Goal: Information Seeking & Learning: Learn about a topic

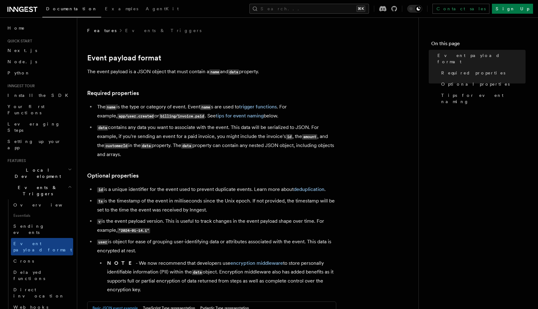
click at [23, 6] on icon at bounding box center [22, 9] width 30 height 7
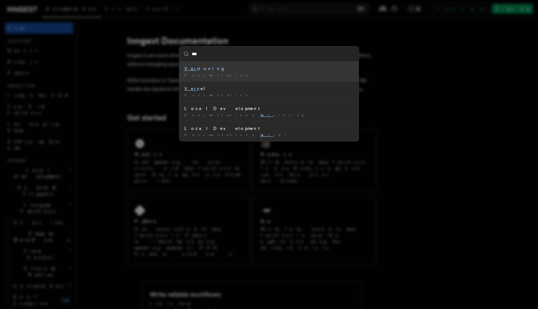
type input "****"
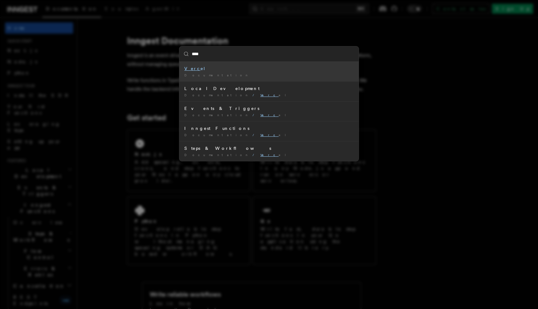
click at [210, 76] on div "Documentation /" at bounding box center [268, 75] width 169 height 5
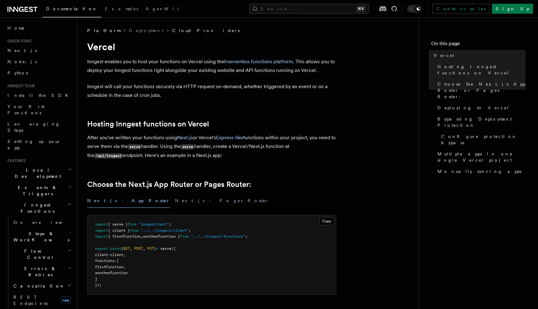
click at [172, 32] on link "Cloud Providers" at bounding box center [206, 30] width 68 height 6
click at [172, 31] on link "Cloud Providers" at bounding box center [206, 30] width 68 height 6
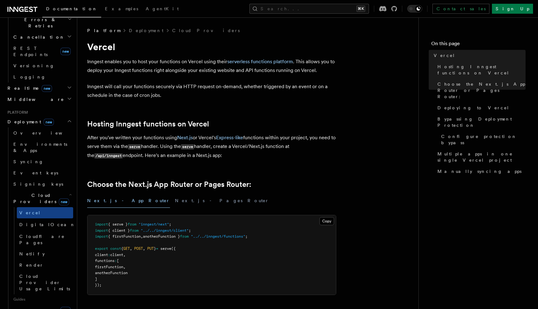
scroll to position [244, 0]
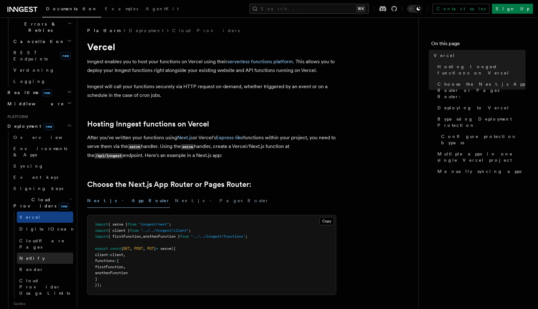
click at [36, 252] on link "Netlify" at bounding box center [45, 257] width 56 height 11
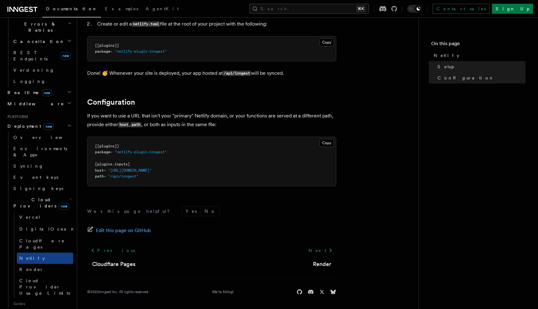
scroll to position [145, 0]
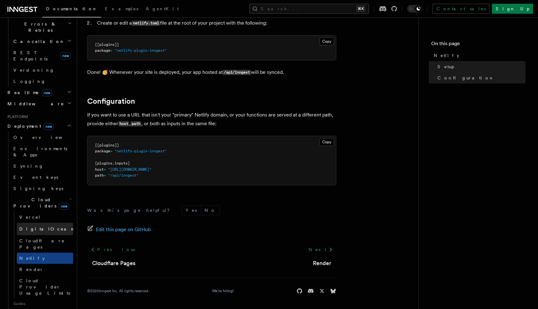
click at [35, 226] on span "DigitalOcean" at bounding box center [47, 228] width 56 height 5
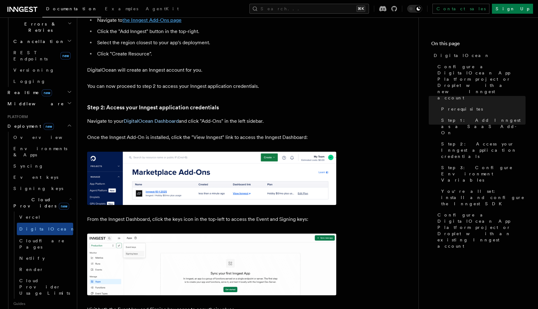
scroll to position [230, 0]
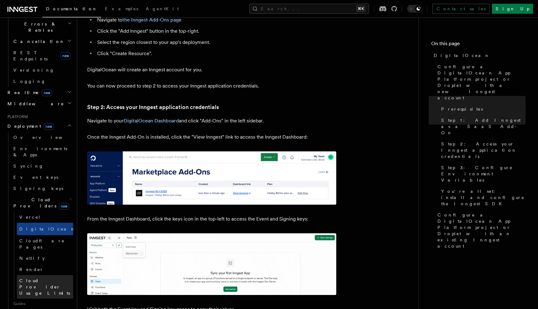
click at [28, 278] on span "Cloud Provider Usage Limits" at bounding box center [44, 286] width 51 height 17
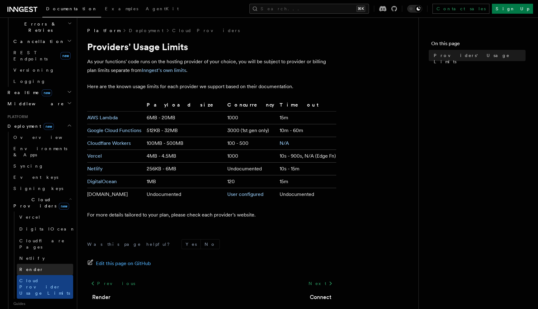
click at [43, 264] on link "Render" at bounding box center [45, 269] width 56 height 11
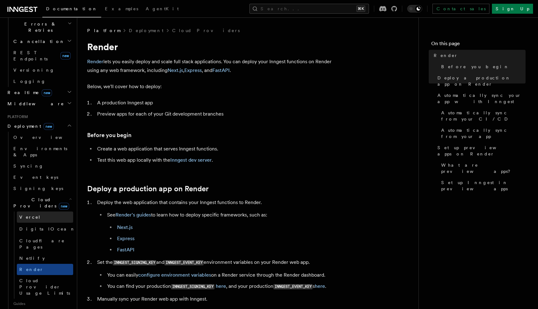
click at [36, 211] on link "Vercel" at bounding box center [45, 216] width 56 height 11
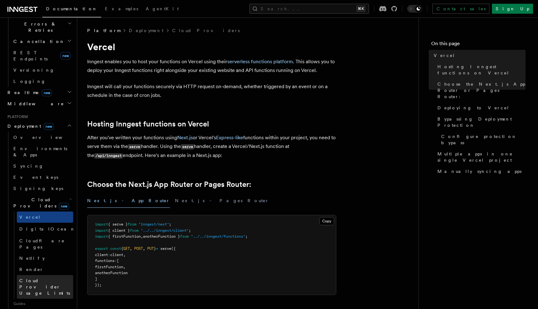
click at [30, 278] on span "Cloud Provider Usage Limits" at bounding box center [44, 286] width 51 height 17
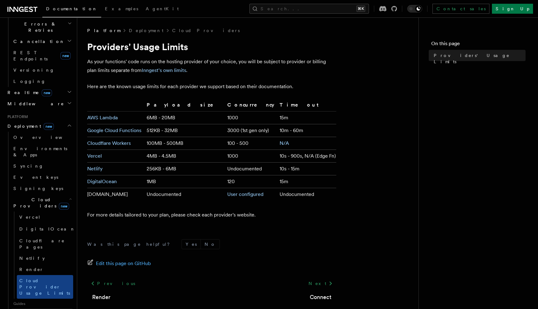
click at [20, 308] on span "Connect" at bounding box center [27, 314] width 28 height 5
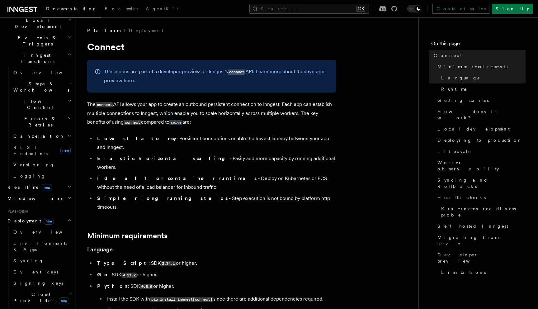
scroll to position [137, 0]
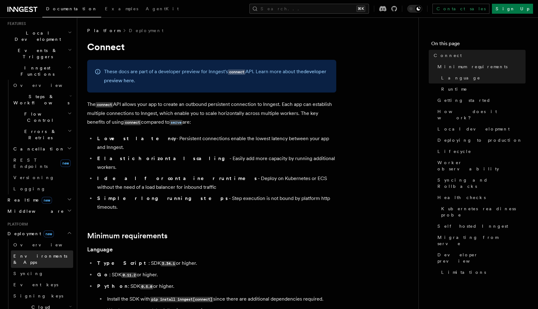
click at [25, 250] on link "Environments & Apps" at bounding box center [42, 258] width 62 height 17
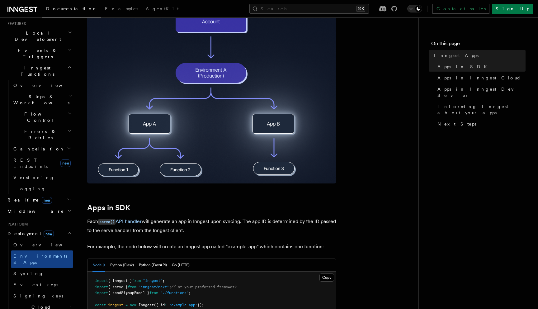
scroll to position [140, 0]
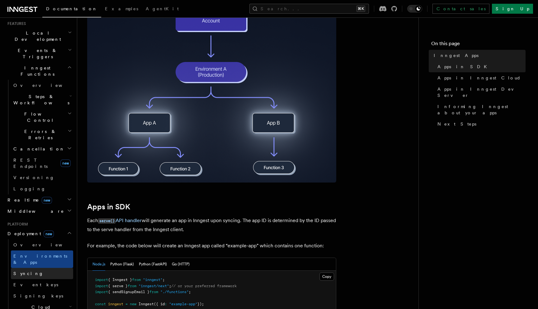
click at [16, 271] on span "Syncing" at bounding box center [28, 273] width 30 height 5
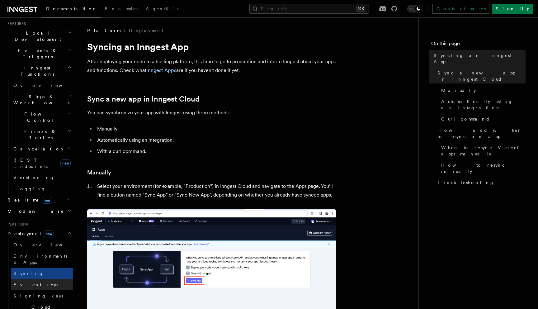
click at [28, 282] on span "Event keys" at bounding box center [35, 284] width 45 height 5
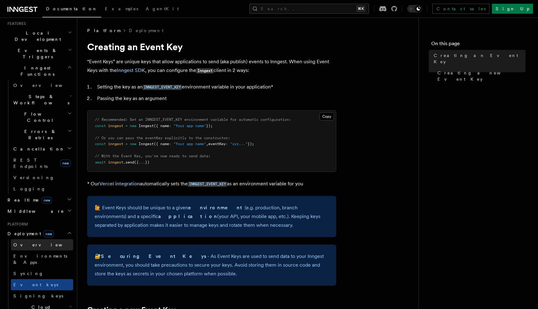
click at [23, 242] on span "Overview" at bounding box center [45, 244] width 64 height 5
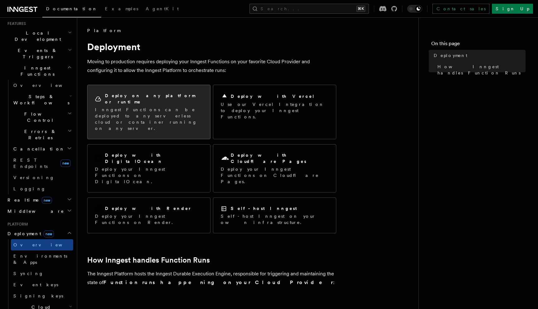
click at [144, 108] on p "Inngest Functions can be deployed to any serverless cloud or container running …" at bounding box center [149, 118] width 108 height 25
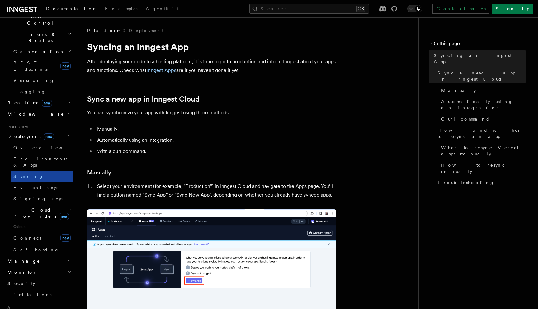
scroll to position [233, 0]
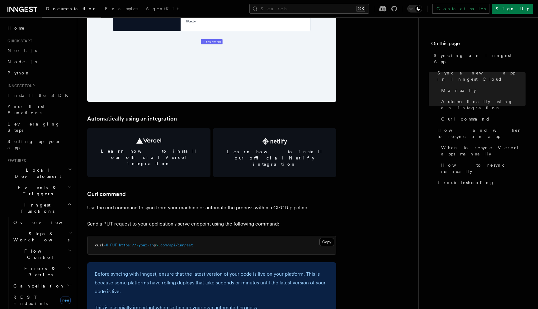
scroll to position [783, 0]
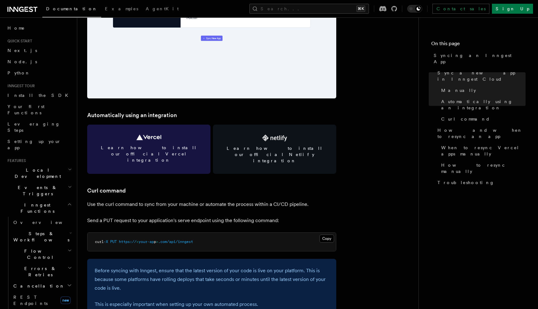
click at [156, 136] on icon at bounding box center [148, 137] width 25 height 6
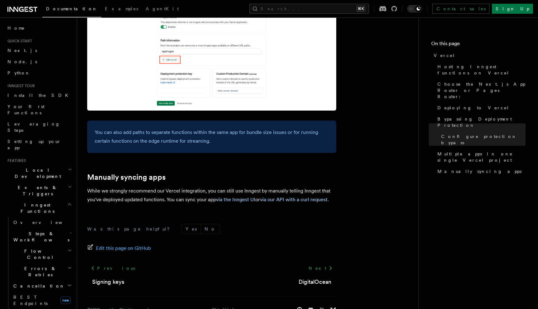
scroll to position [998, 0]
